Goal: Check status: Check status

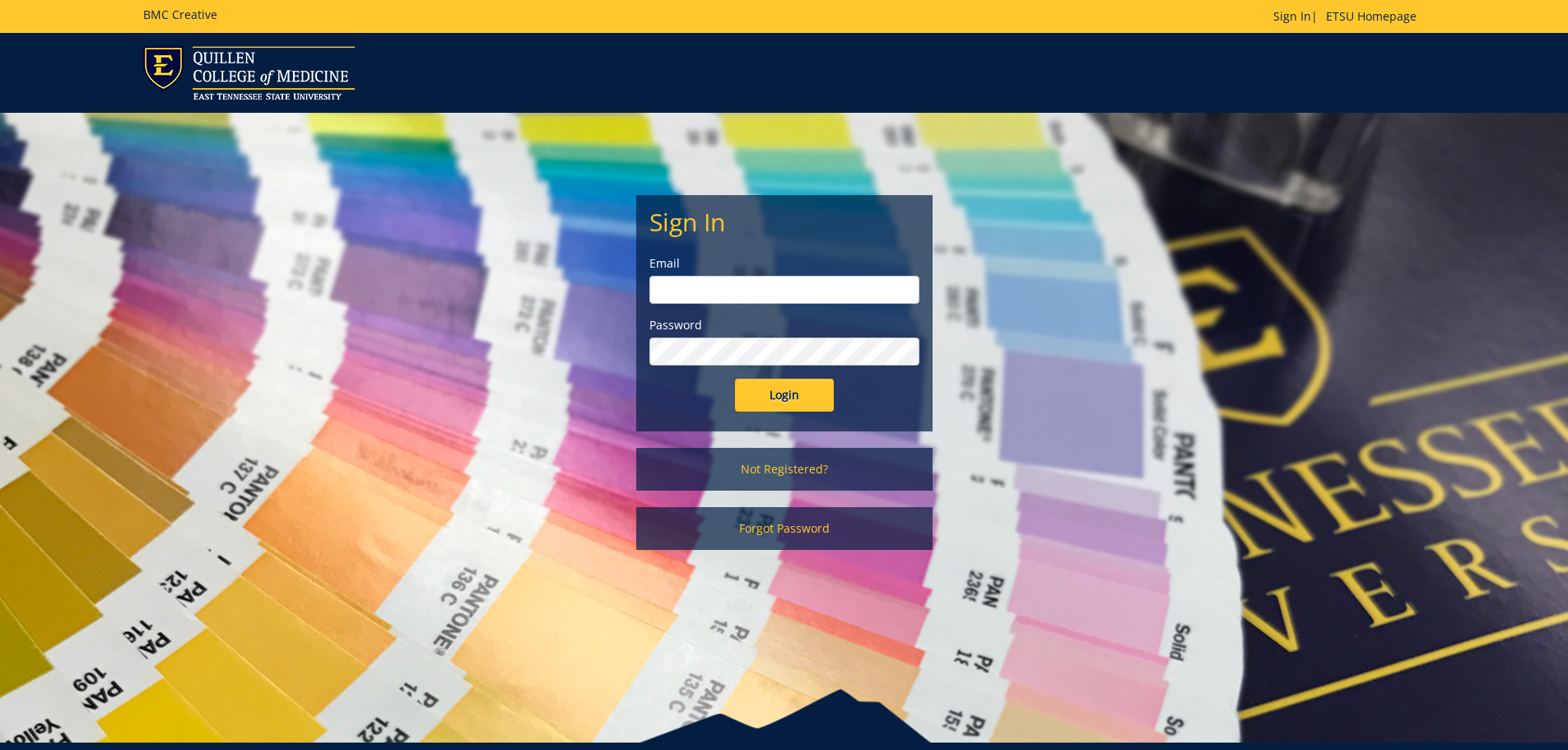
click at [771, 296] on input "email" at bounding box center [784, 289] width 270 height 28
type input "[EMAIL_ADDRESS][DOMAIN_NAME]"
click at [774, 392] on input "Login" at bounding box center [784, 395] width 98 height 32
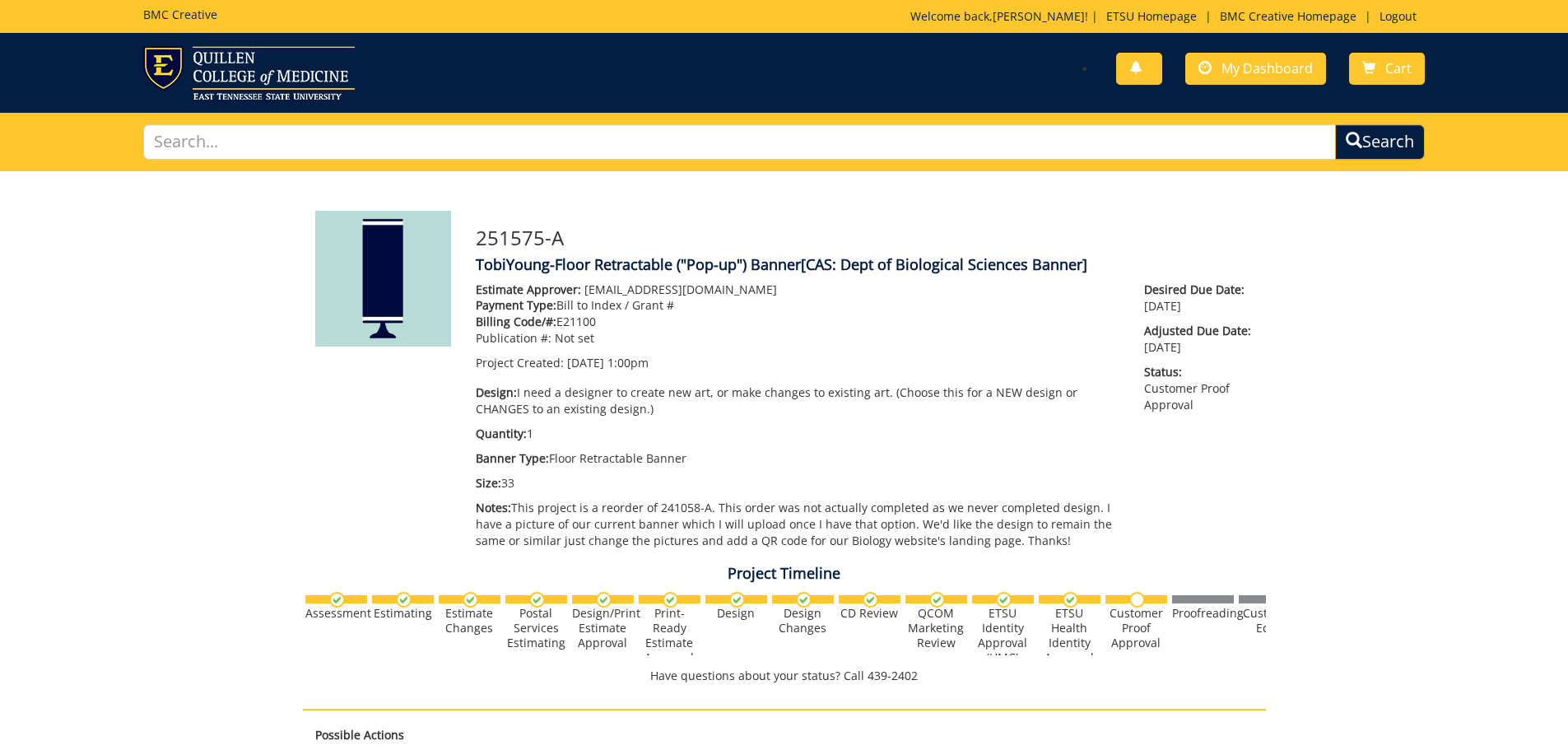
scroll to position [2762, 0]
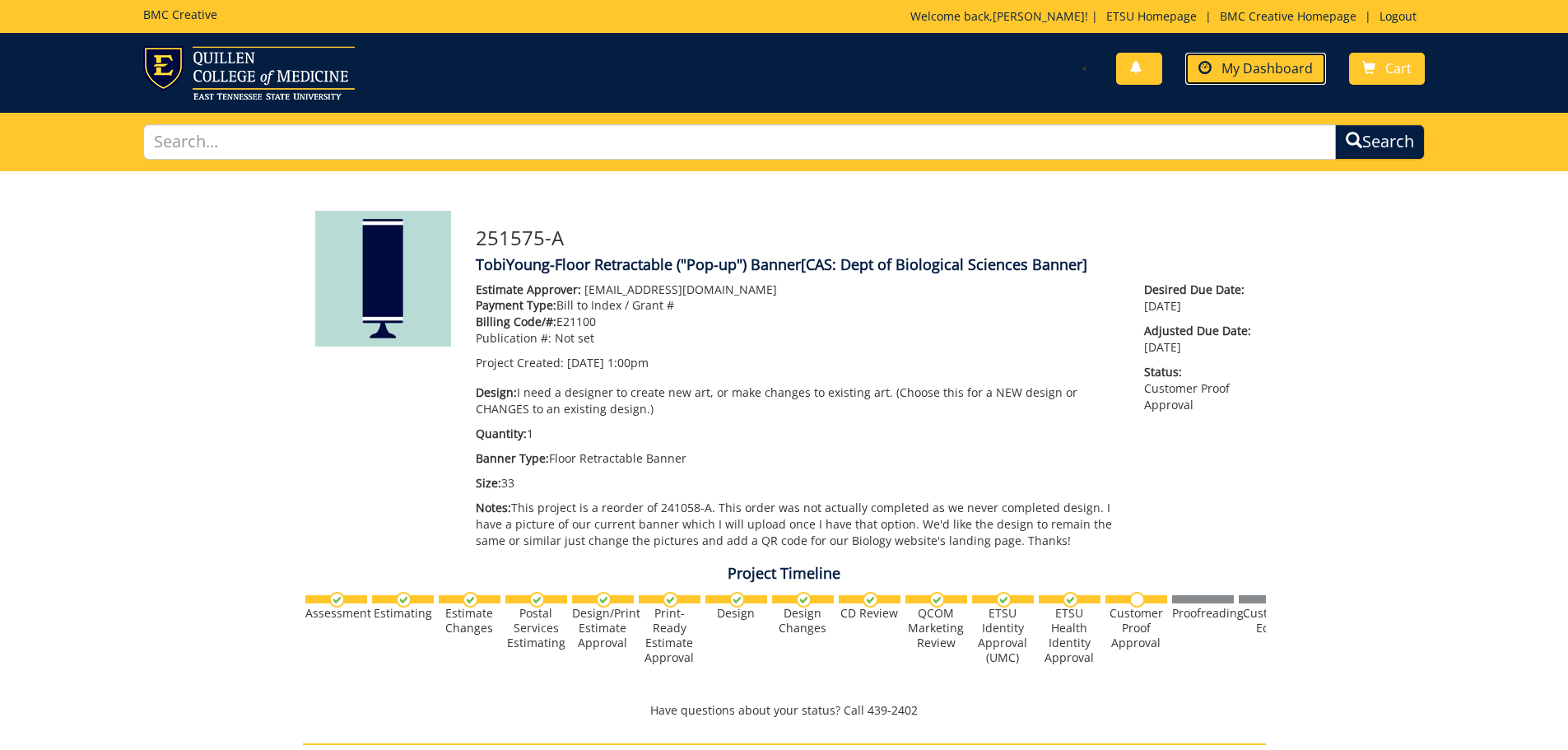
click at [1277, 70] on span "My Dashboard" at bounding box center [1267, 68] width 92 height 18
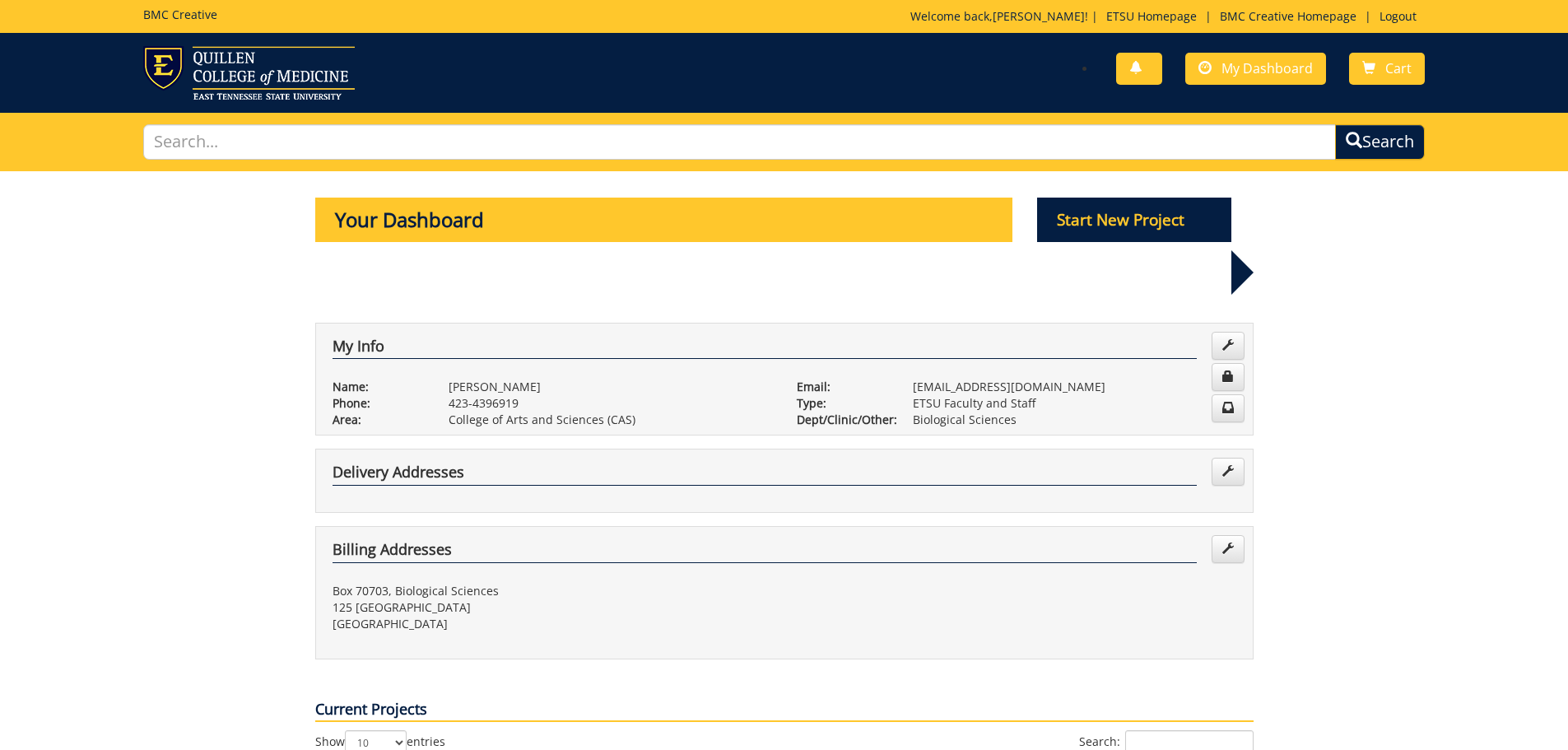
scroll to position [411, 0]
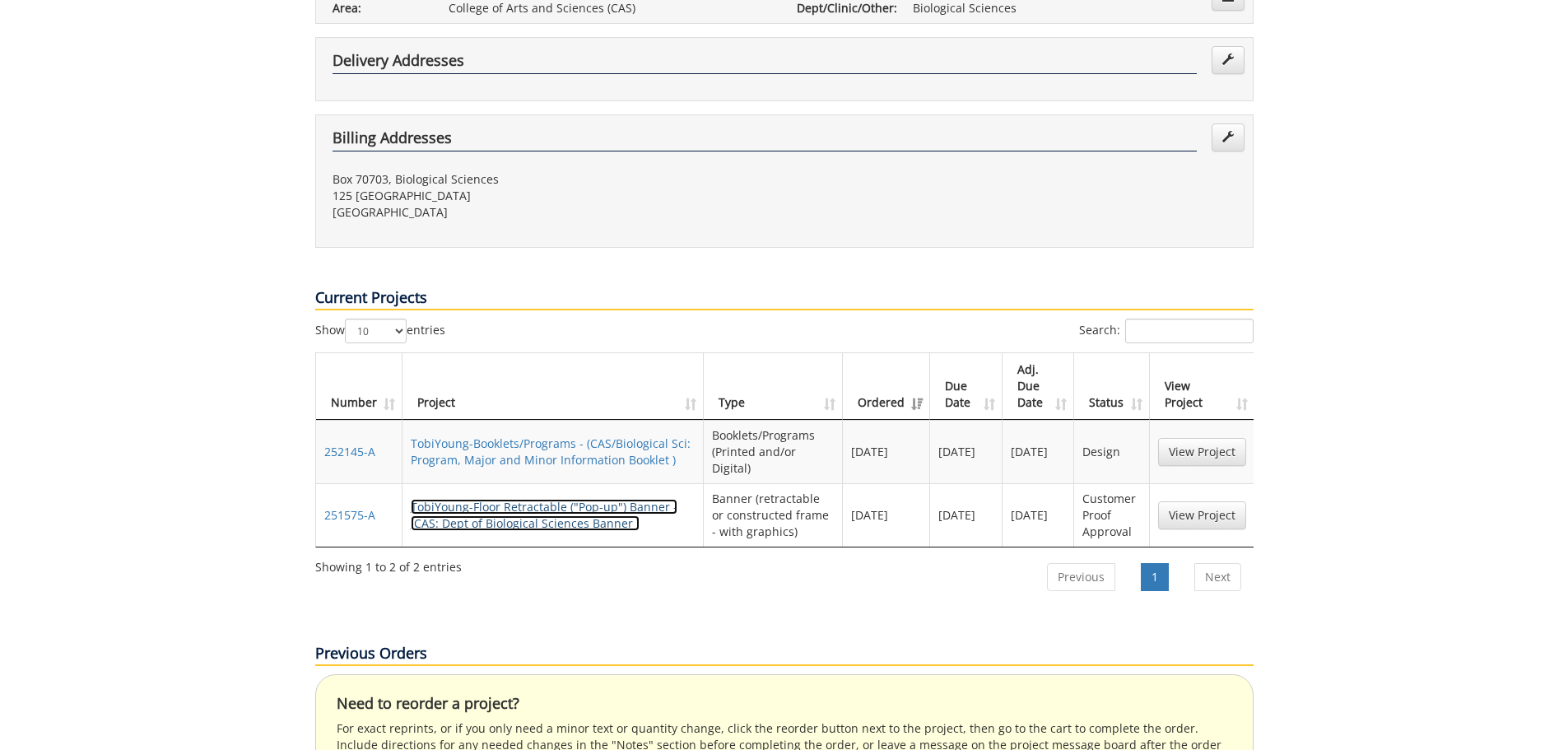
click at [524, 499] on link "TobiYoung-Floor Retractable ("Pop-up") Banner - (CAS: Dept of Biological Scienc…" at bounding box center [544, 515] width 267 height 32
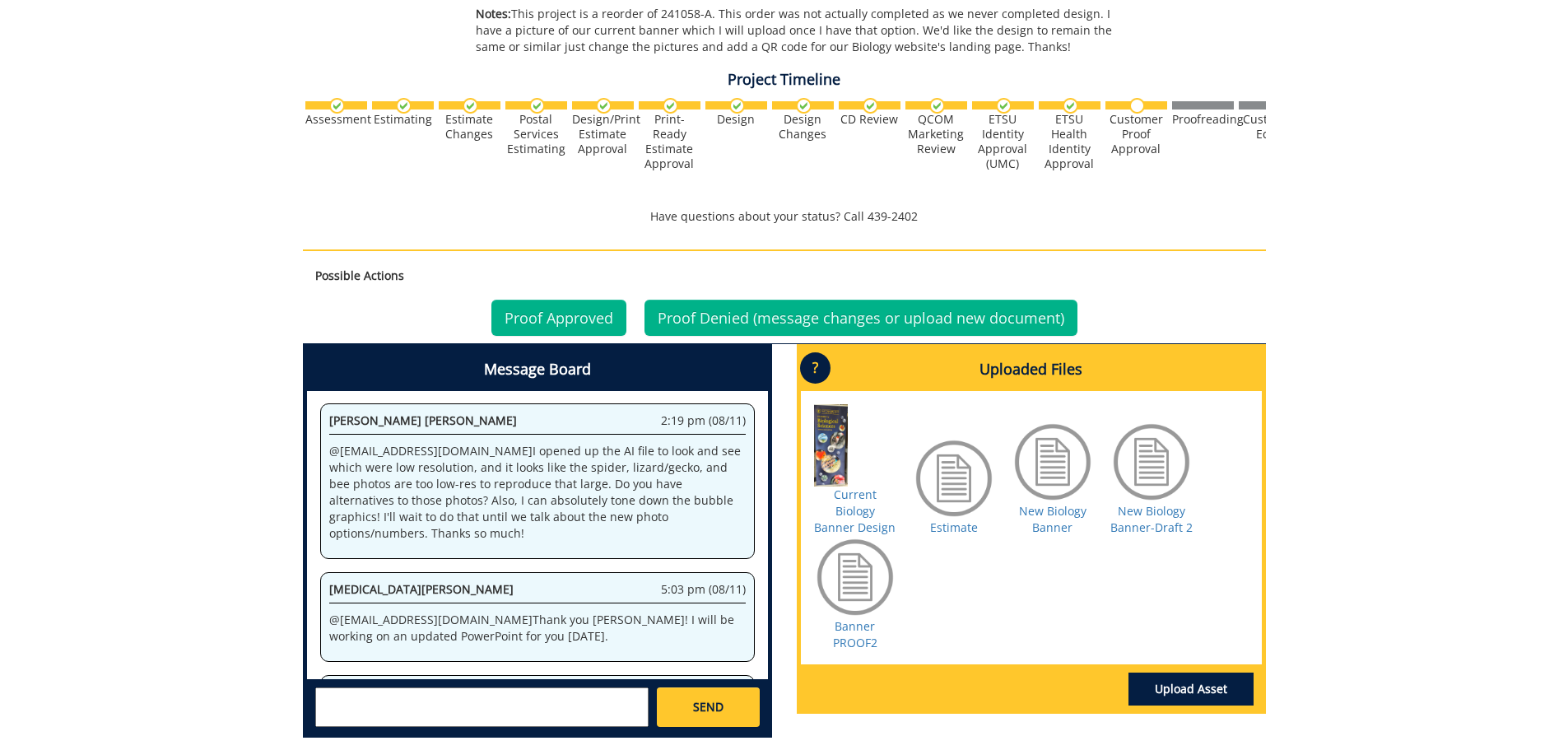
scroll to position [654, 0]
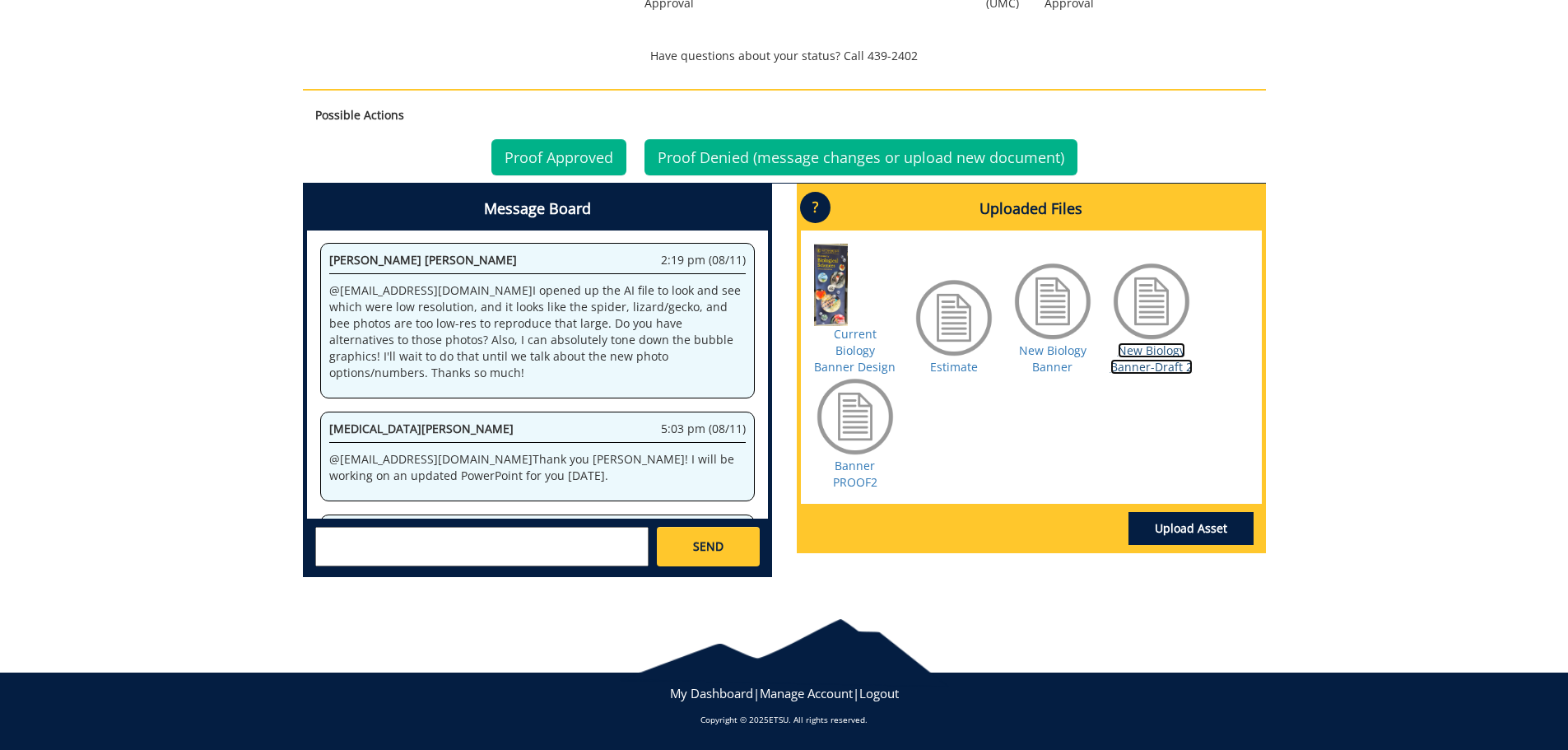
click at [1155, 356] on link "New Biology Banner-Draft 2" at bounding box center [1151, 358] width 82 height 32
click at [1157, 365] on link "New Biology Banner-Draft 2" at bounding box center [1151, 358] width 82 height 32
click at [860, 411] on div at bounding box center [855, 416] width 82 height 82
click at [864, 410] on div at bounding box center [855, 416] width 82 height 82
click at [856, 475] on link "Banner PROOF2" at bounding box center [855, 474] width 44 height 32
